Goal: Transaction & Acquisition: Purchase product/service

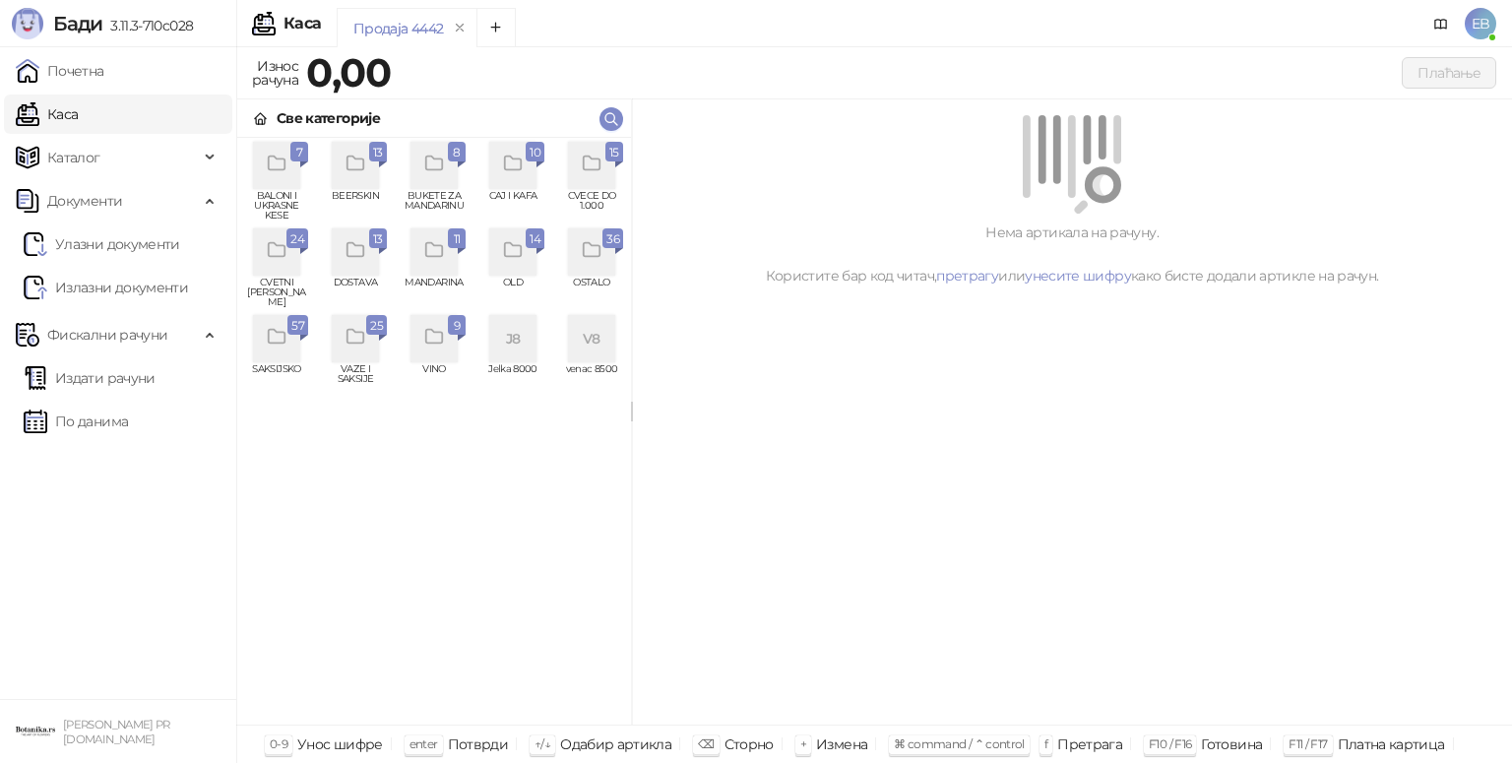
drag, startPoint x: 0, startPoint y: 0, endPoint x: 589, endPoint y: 194, distance: 619.8
click at [589, 194] on span "CVECE DO 1.000" at bounding box center [591, 206] width 63 height 30
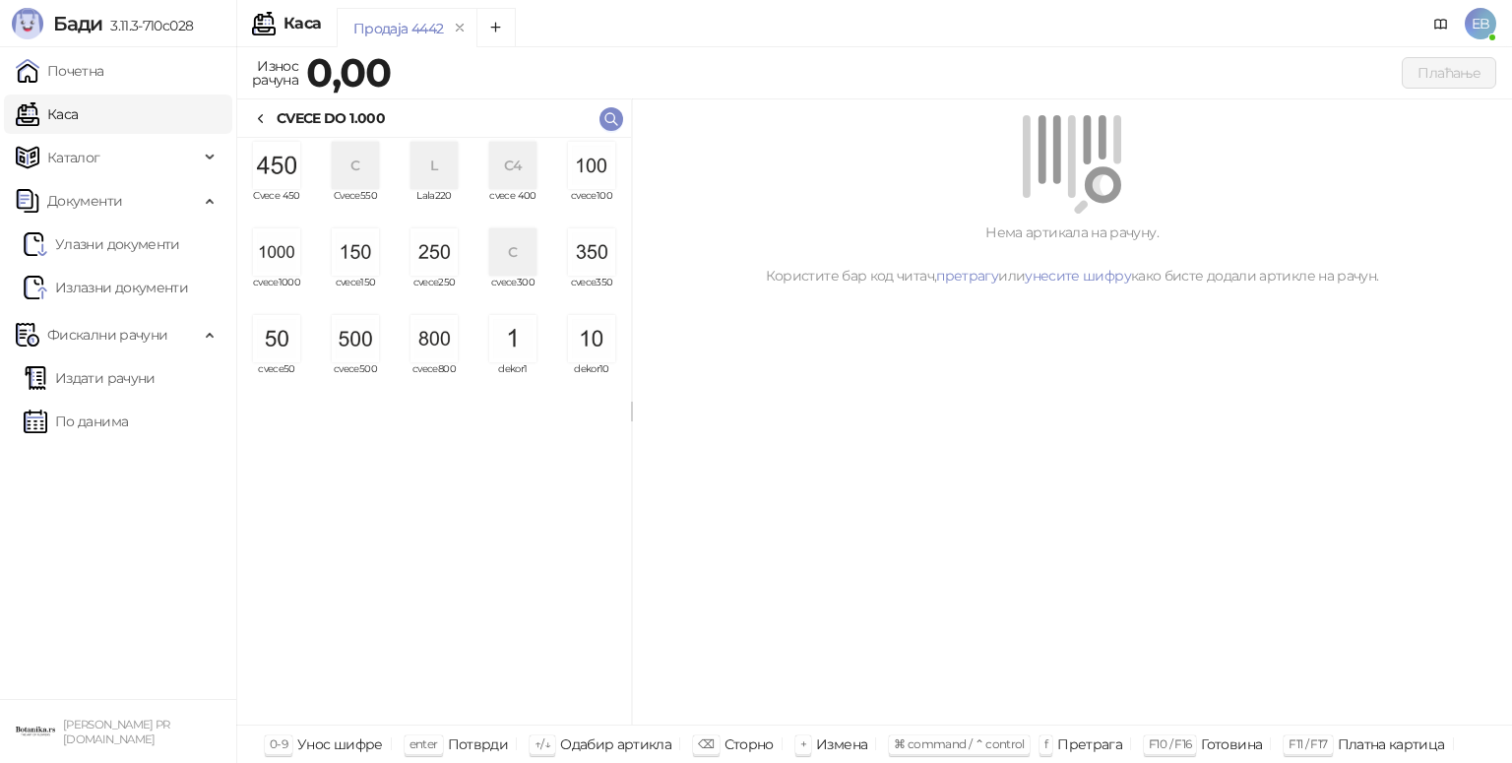
click at [286, 252] on img "grid" at bounding box center [276, 251] width 47 height 47
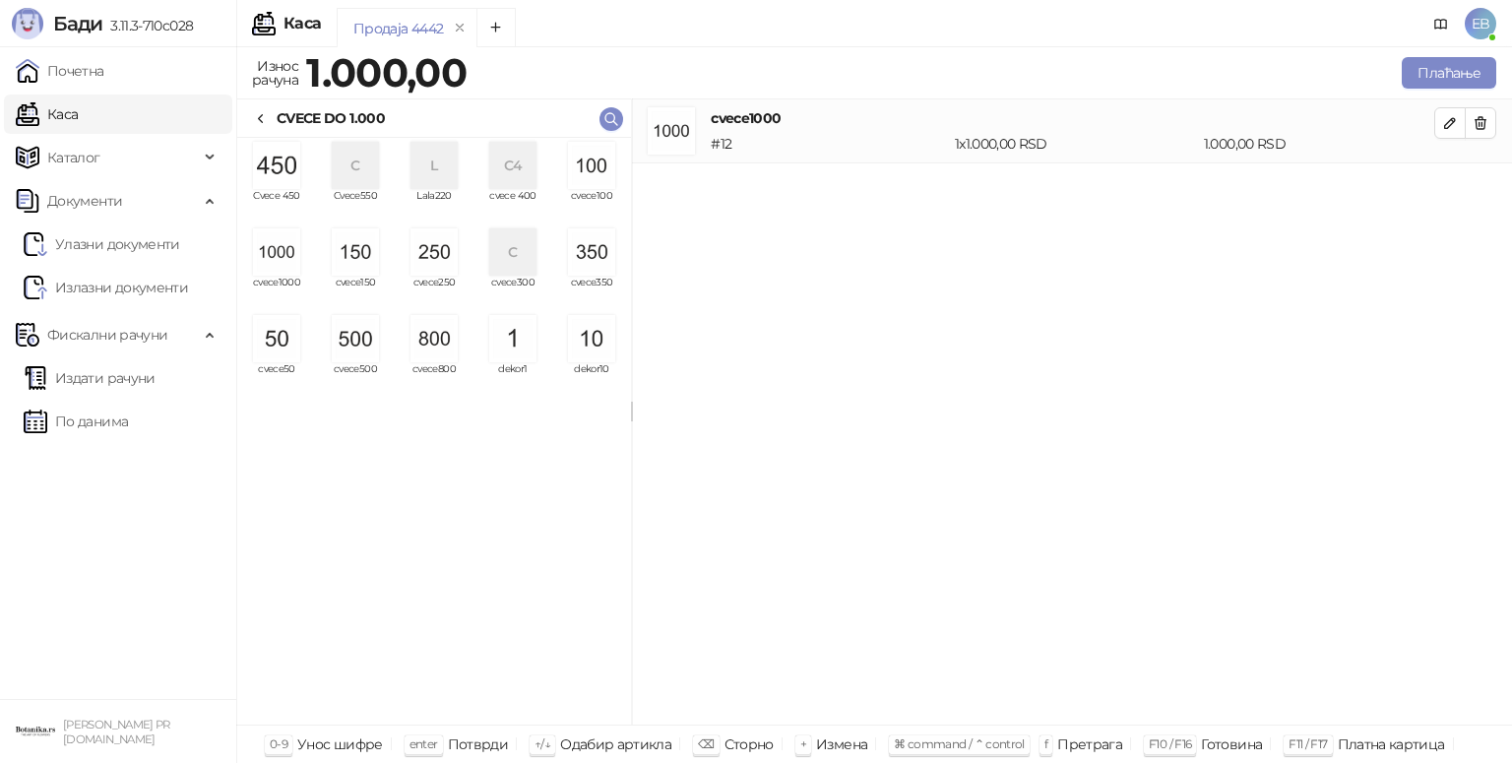
click at [286, 252] on img "grid" at bounding box center [276, 251] width 47 height 47
click at [285, 258] on img "grid" at bounding box center [276, 251] width 47 height 47
click at [285, 255] on img "grid" at bounding box center [276, 251] width 47 height 47
click at [436, 263] on img "grid" at bounding box center [434, 251] width 47 height 47
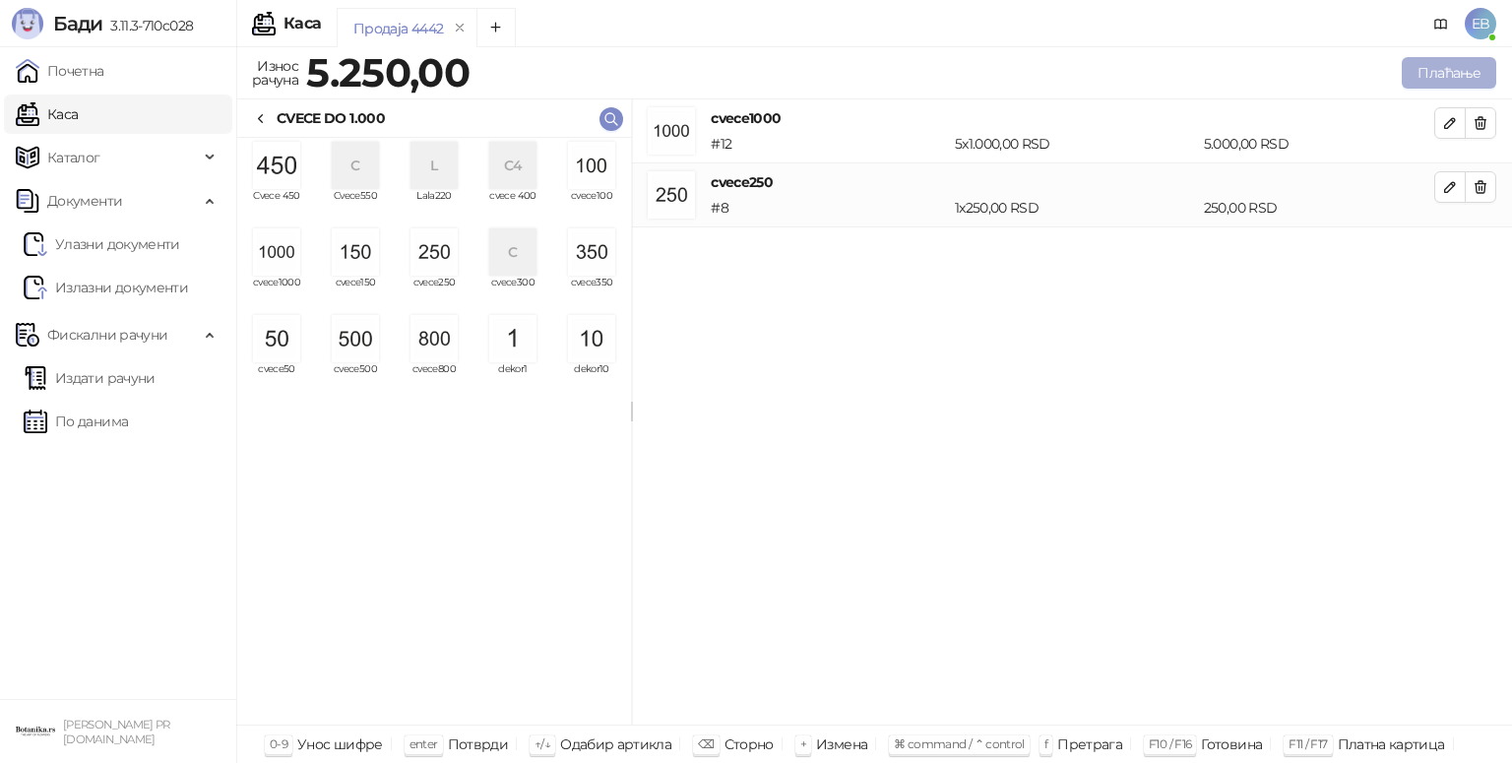
click at [1469, 77] on button "Плаћање" at bounding box center [1449, 73] width 95 height 32
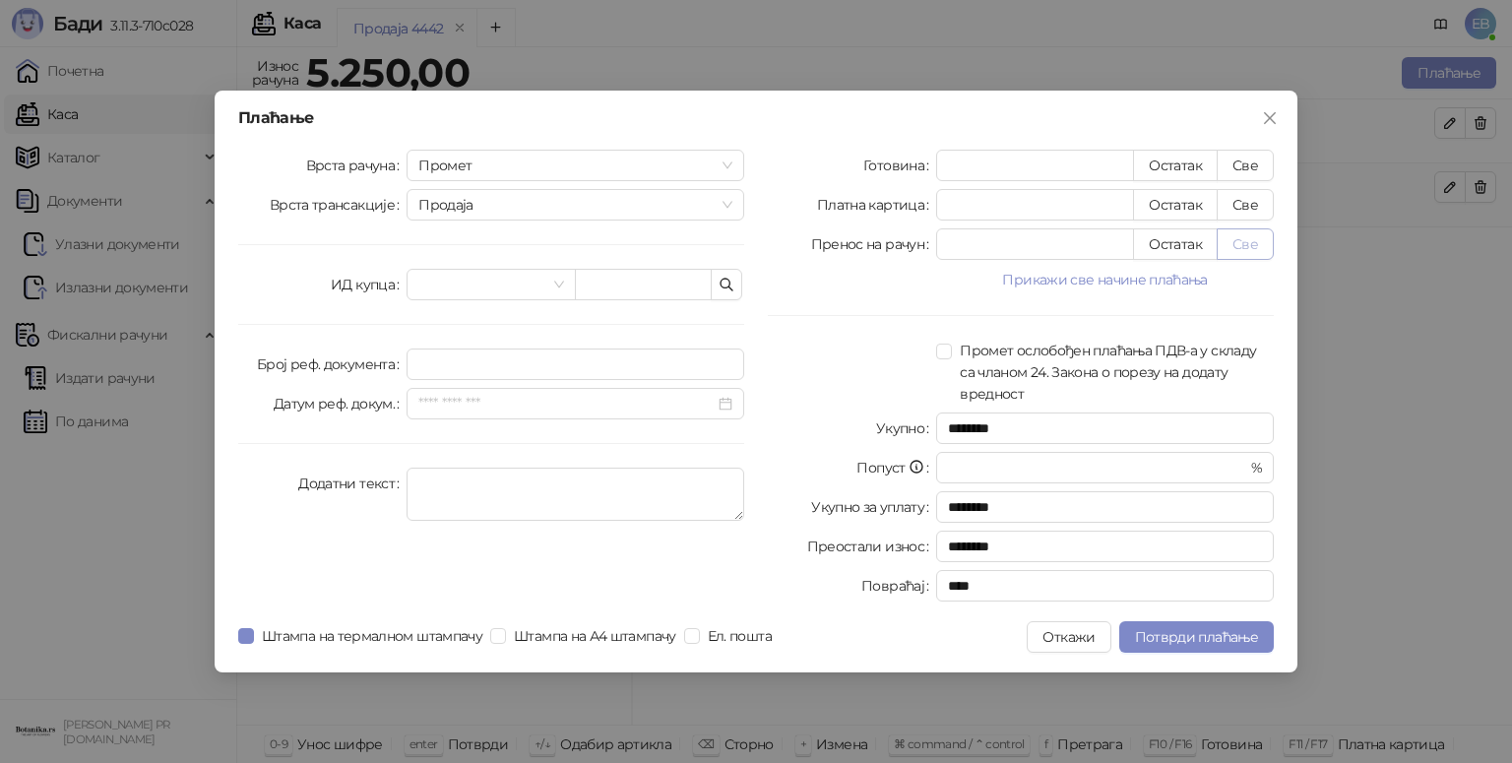
click at [1248, 241] on button "Све" at bounding box center [1245, 244] width 57 height 32
type input "****"
click at [1162, 648] on button "Потврди плаћање" at bounding box center [1196, 637] width 155 height 32
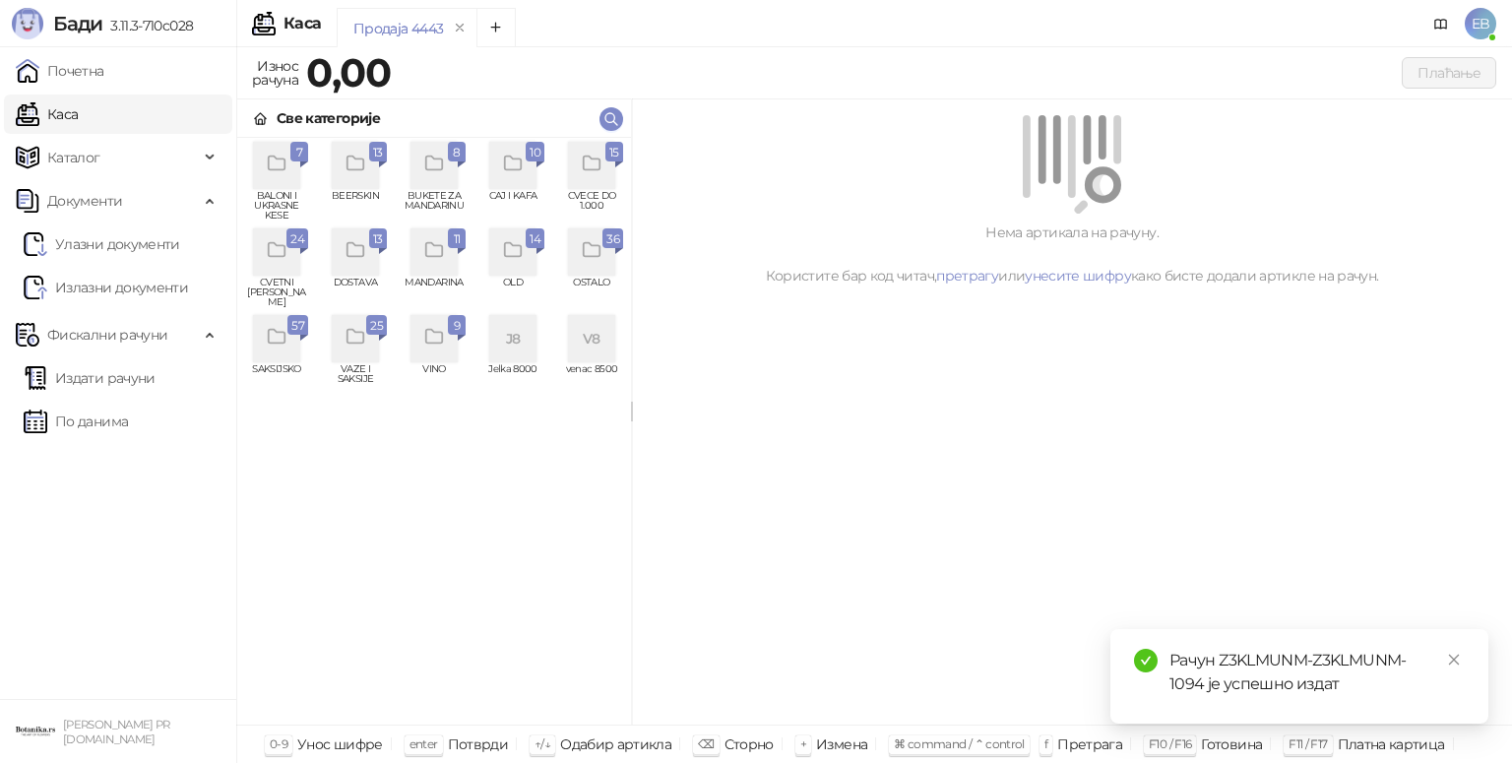
click at [587, 158] on div "grid" at bounding box center [591, 165] width 47 height 47
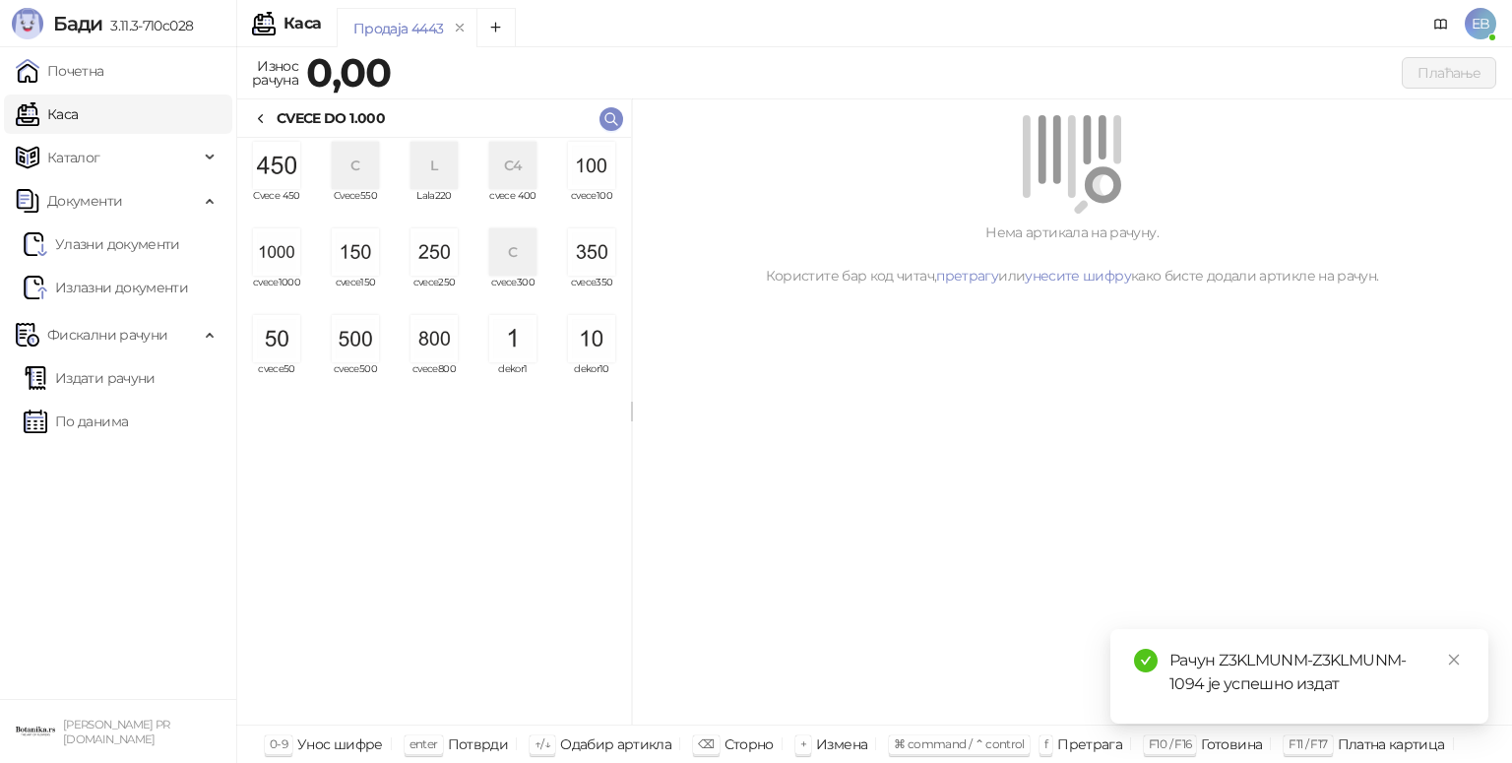
click at [277, 258] on img "grid" at bounding box center [276, 251] width 47 height 47
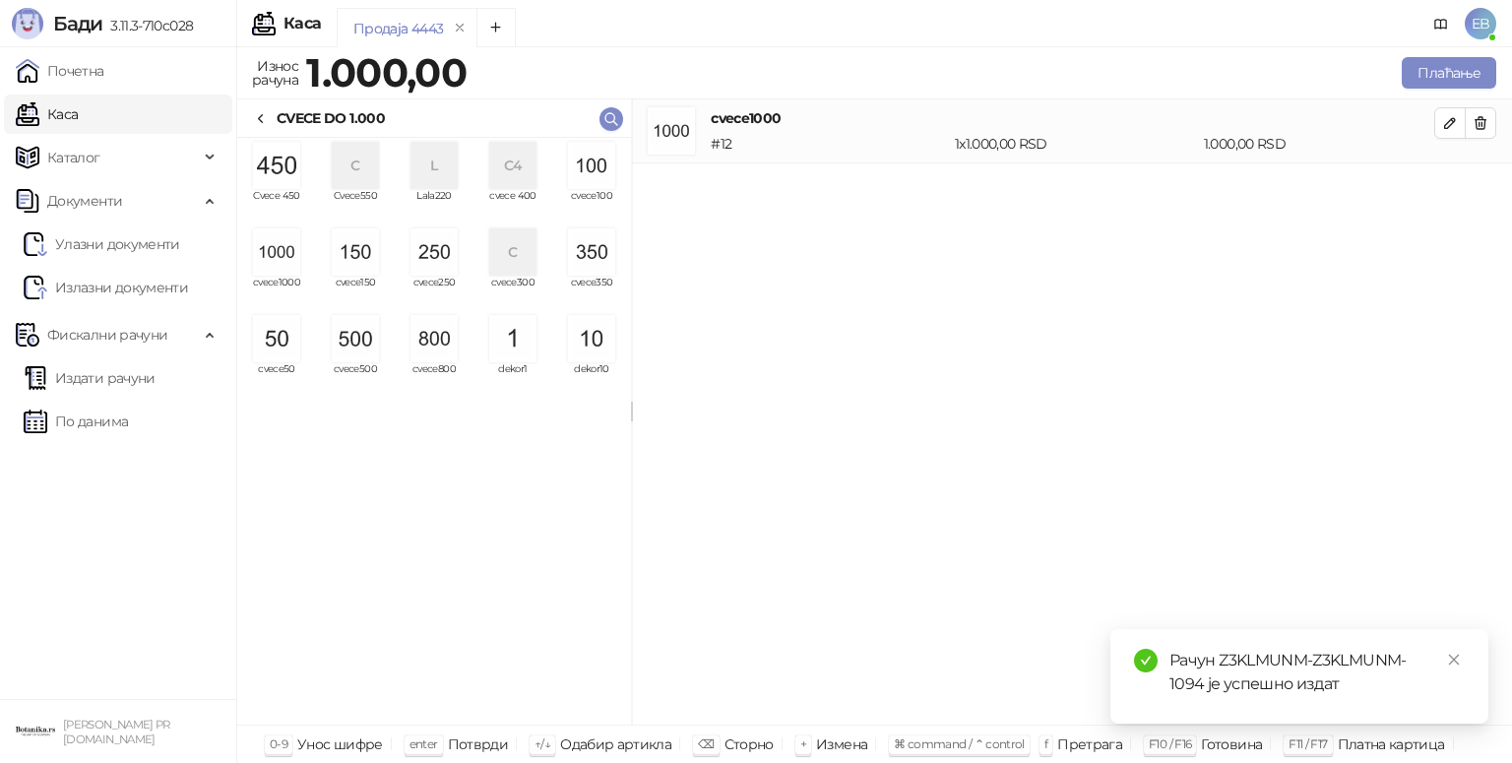
click at [277, 258] on img "grid" at bounding box center [276, 251] width 47 height 47
click at [345, 345] on img "grid" at bounding box center [355, 338] width 47 height 47
click at [452, 274] on img "grid" at bounding box center [434, 251] width 47 height 47
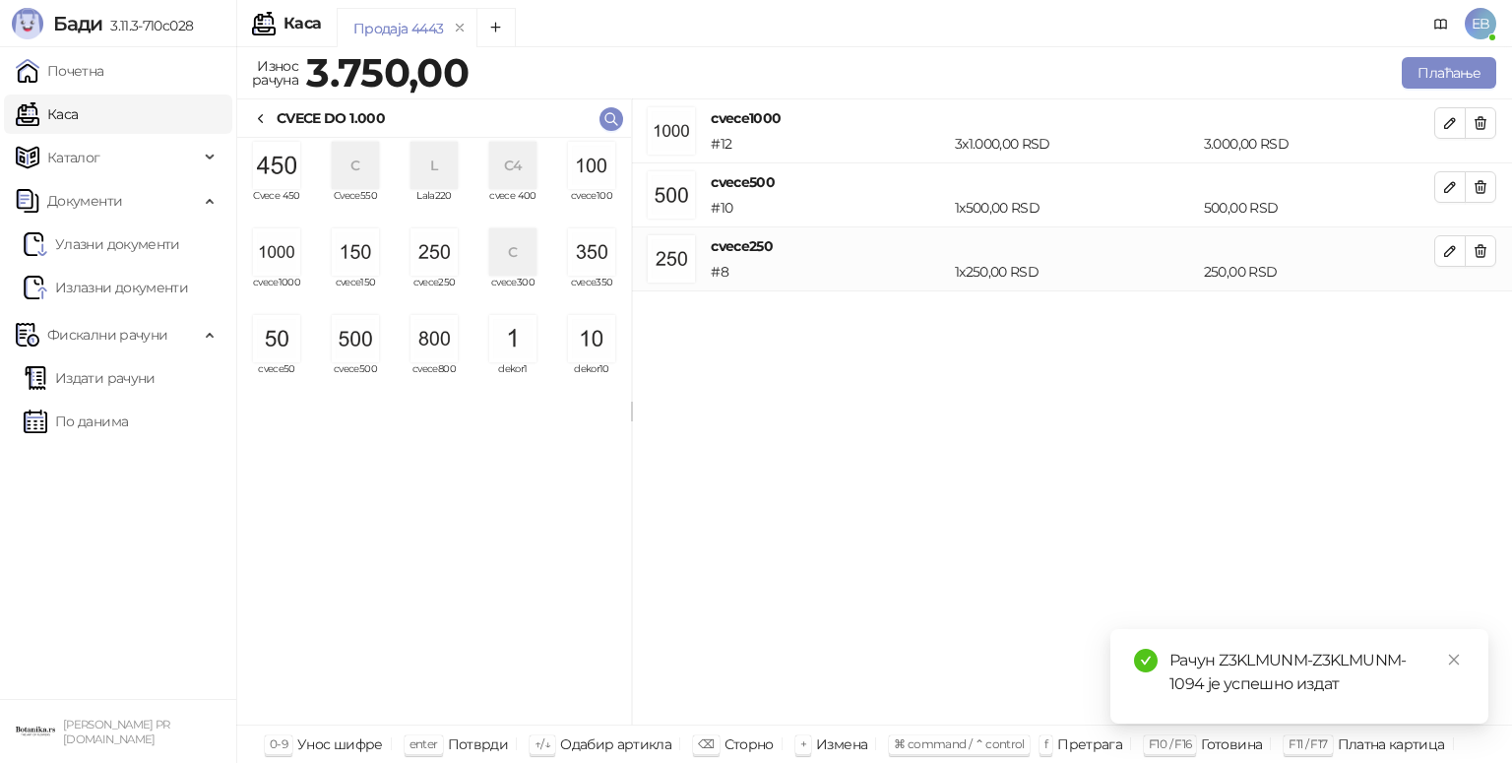
click at [1497, 57] on div "Плаћање" at bounding box center [987, 72] width 1028 height 39
click at [1451, 79] on button "Плаћање" at bounding box center [1449, 73] width 95 height 32
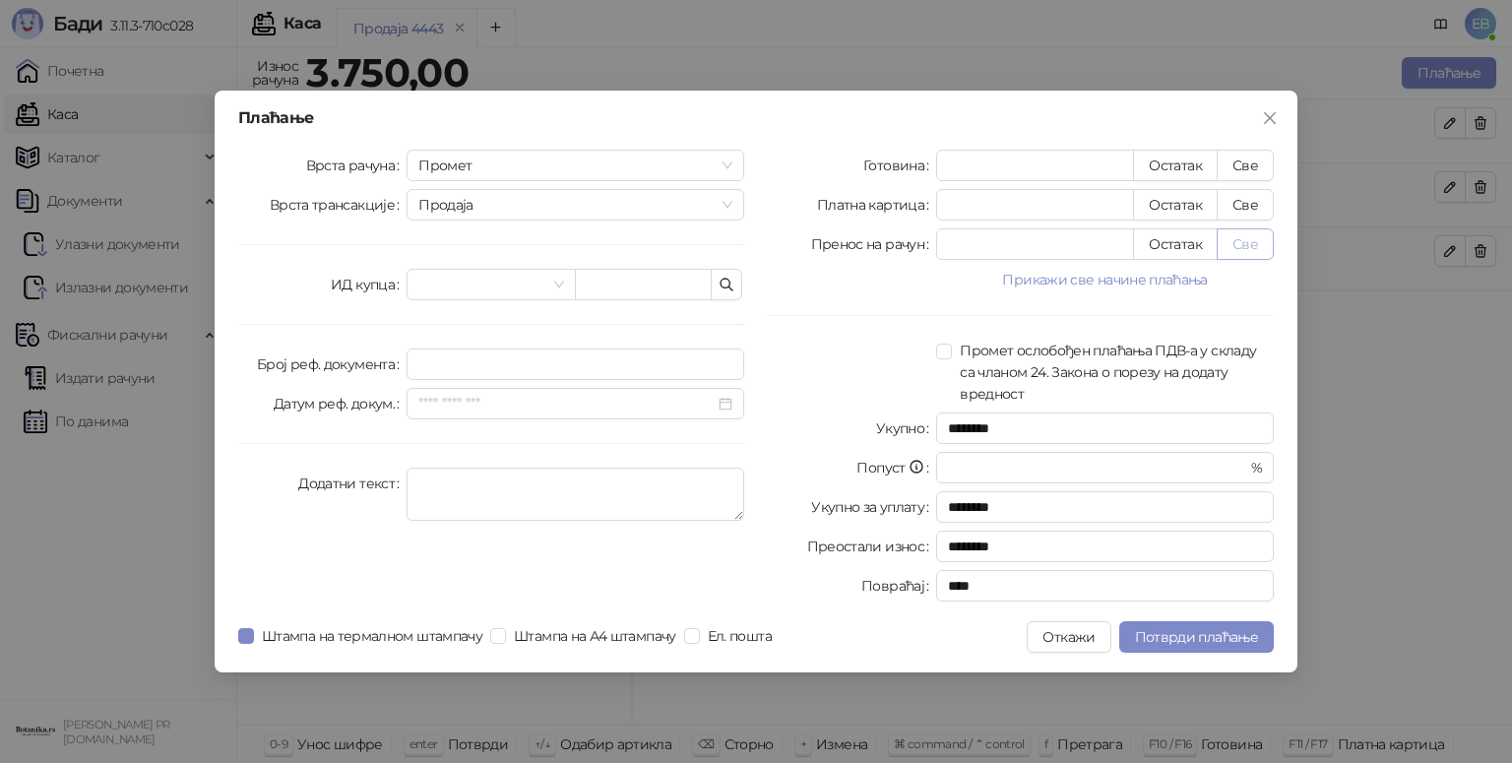
click at [1248, 245] on button "Све" at bounding box center [1245, 244] width 57 height 32
type input "****"
click at [1177, 638] on span "Потврди плаћање" at bounding box center [1196, 637] width 123 height 18
